Goal: Task Accomplishment & Management: Manage account settings

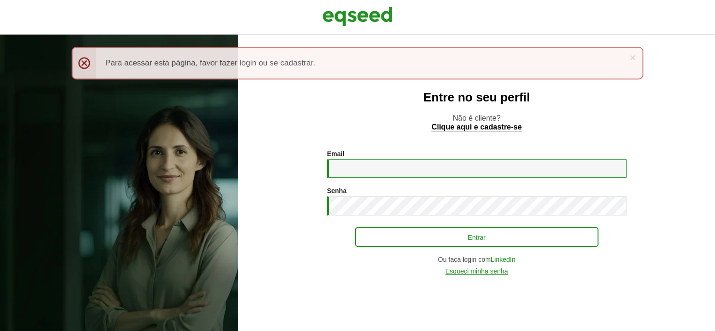
type input "**********"
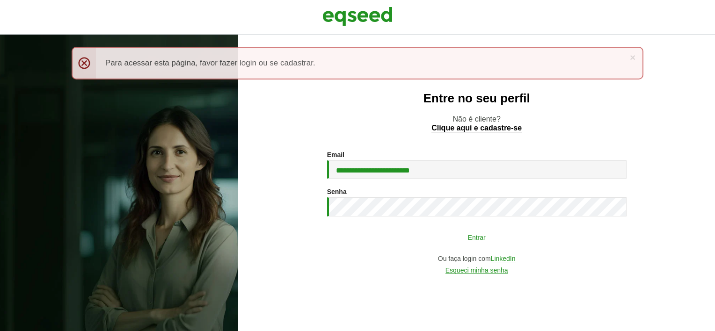
click at [406, 243] on button "Entrar" at bounding box center [476, 237] width 243 height 18
